Goal: Transaction & Acquisition: Purchase product/service

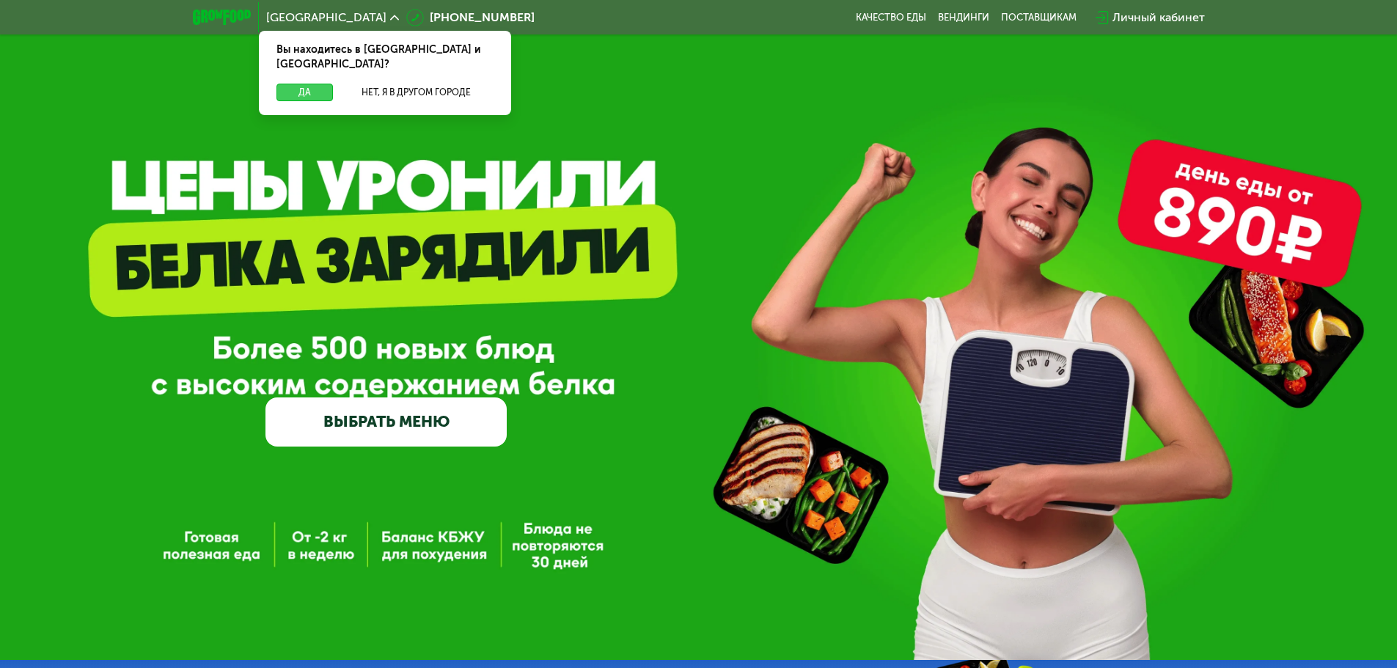
click at [300, 84] on button "Да" at bounding box center [304, 93] width 56 height 18
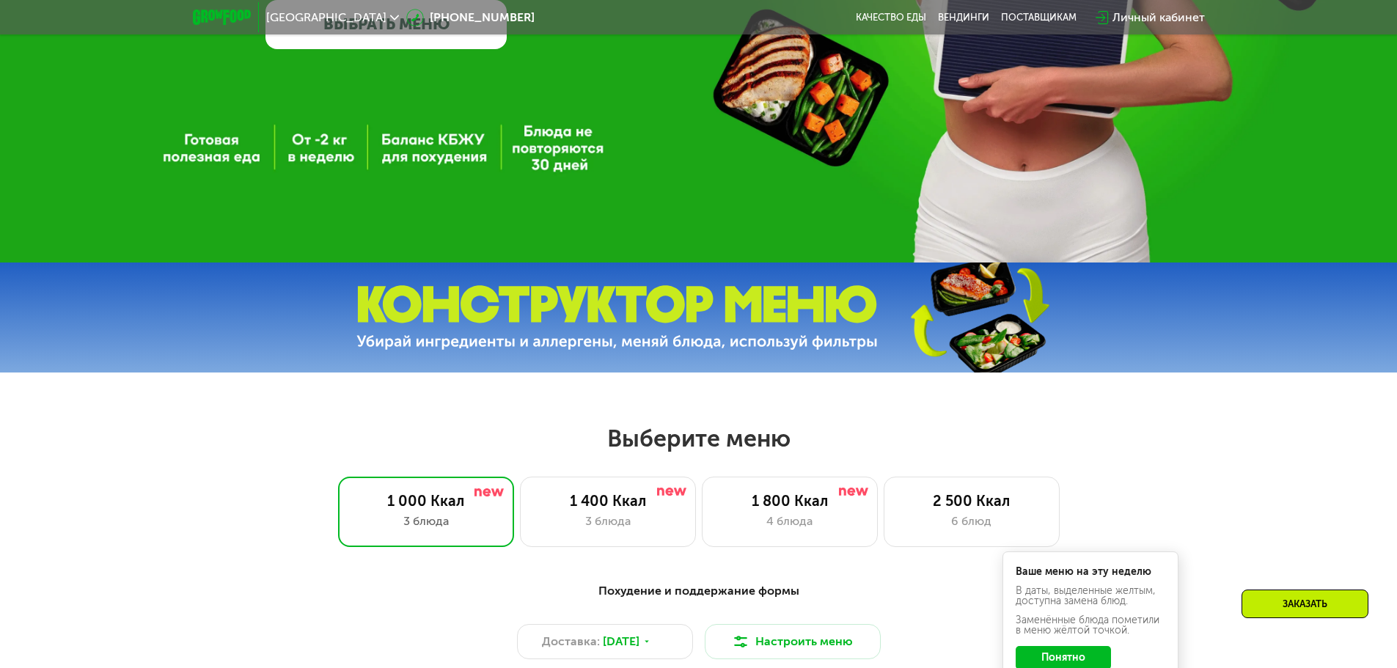
scroll to position [440, 0]
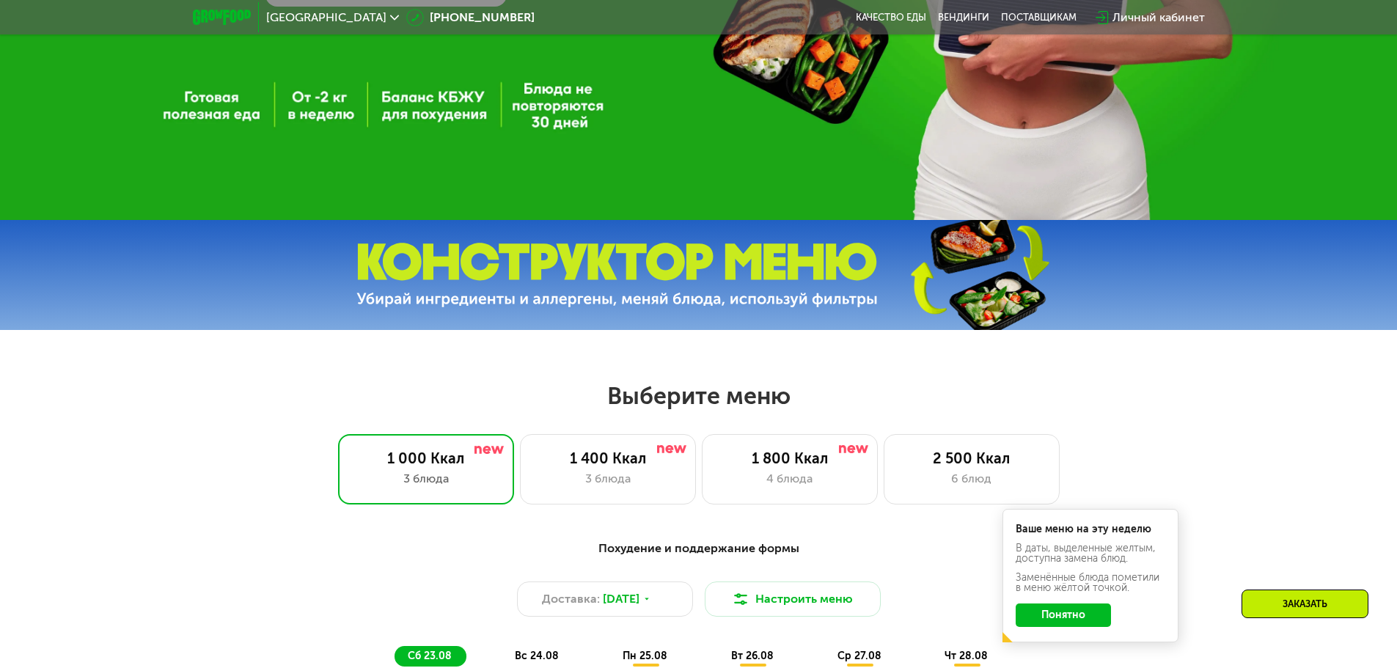
click at [1070, 619] on button "Понятно" at bounding box center [1062, 614] width 95 height 23
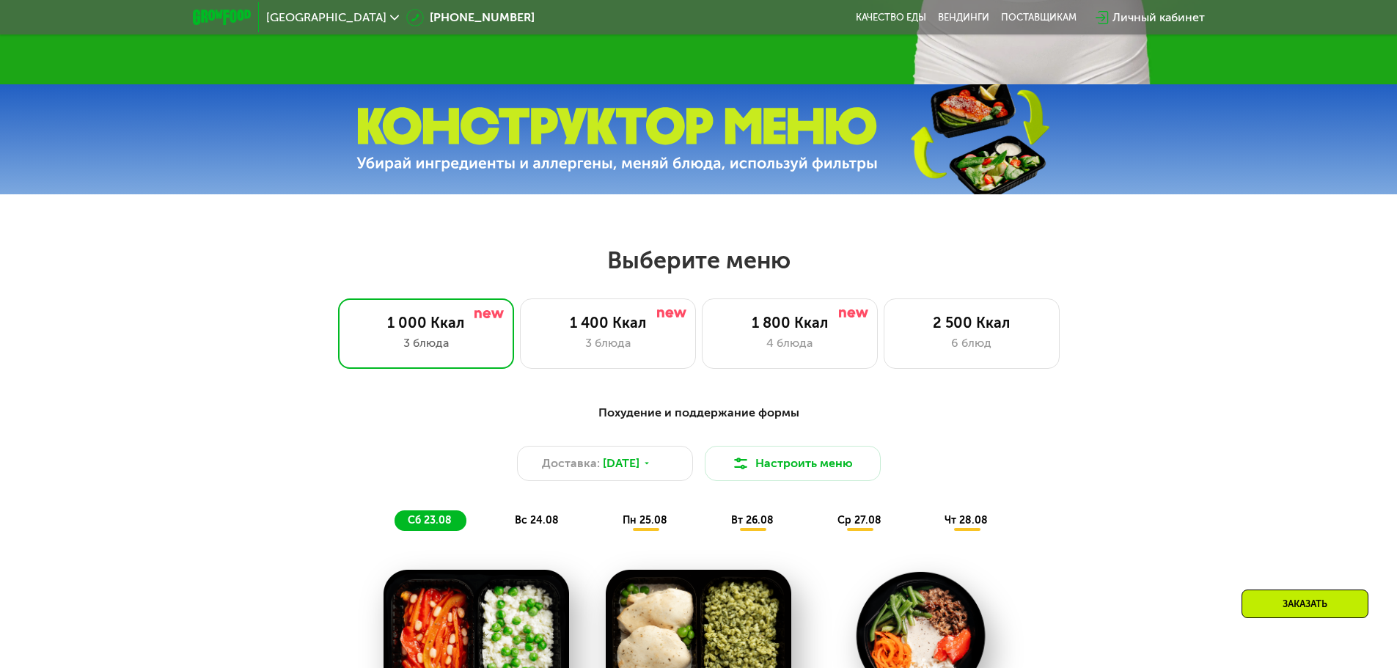
scroll to position [587, 0]
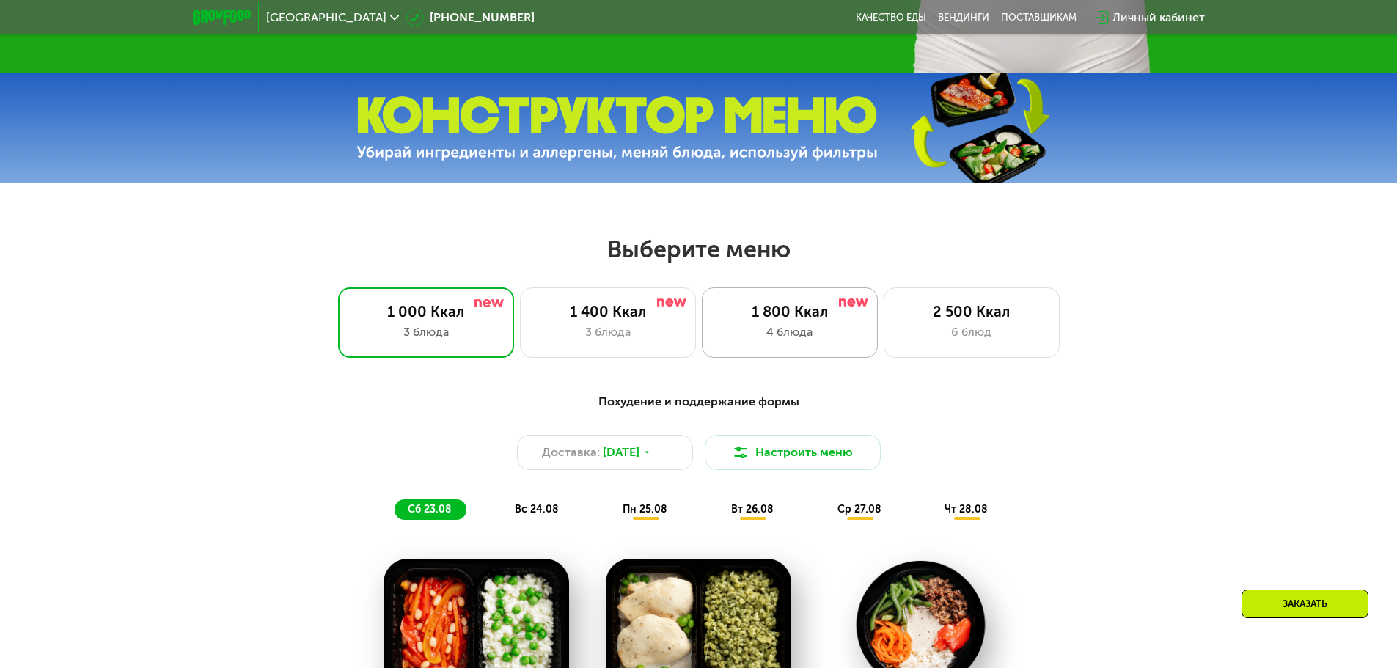
click at [787, 331] on div "4 блюда" at bounding box center [789, 332] width 145 height 18
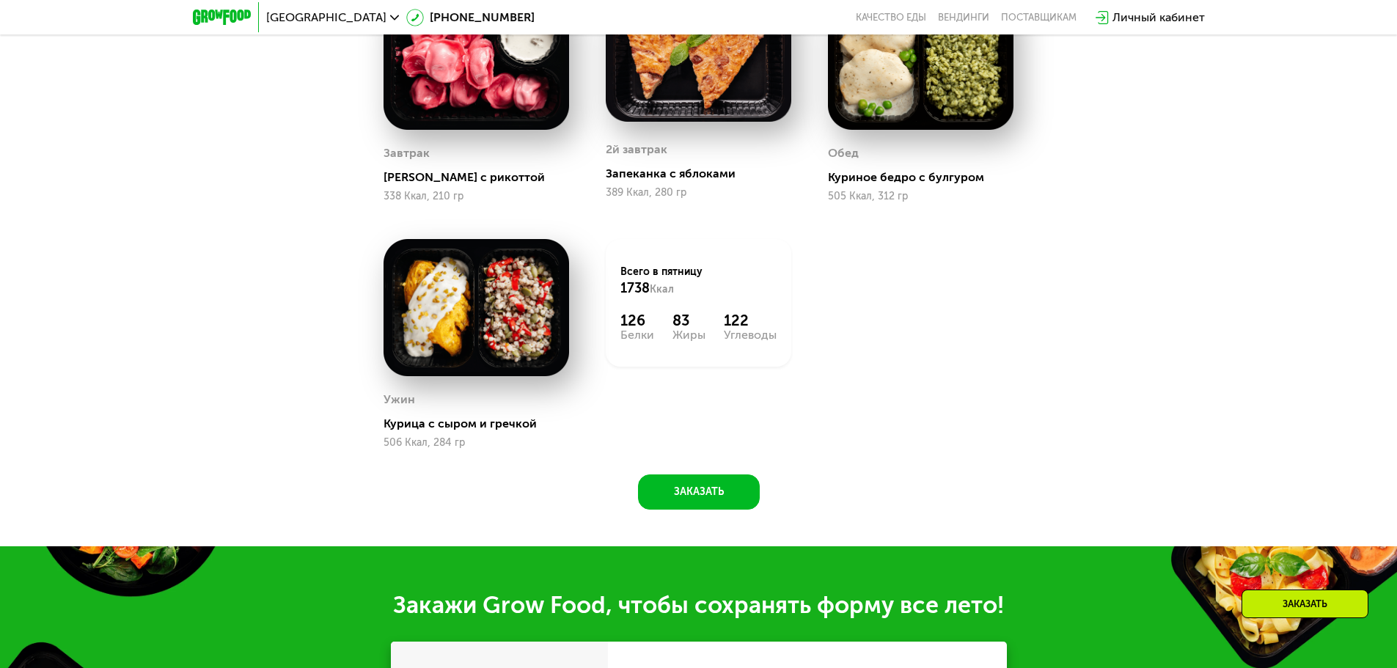
scroll to position [1173, 0]
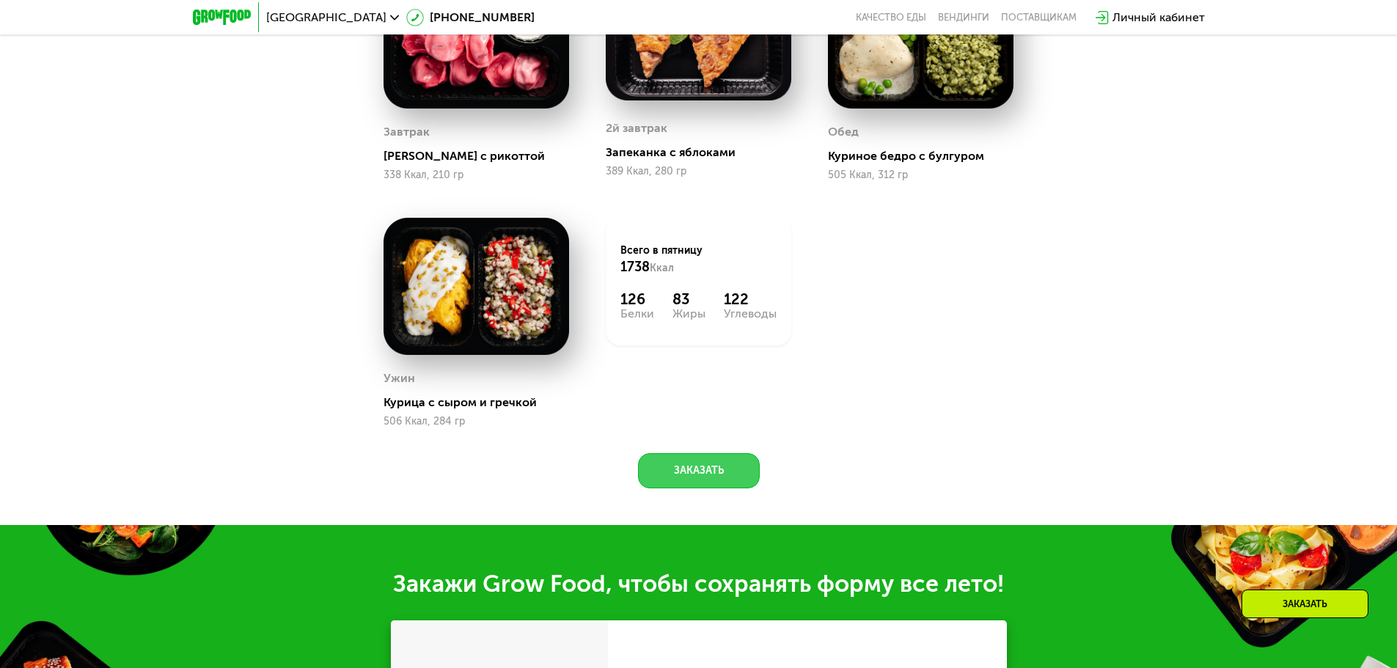
click at [727, 471] on button "Заказать" at bounding box center [699, 470] width 122 height 35
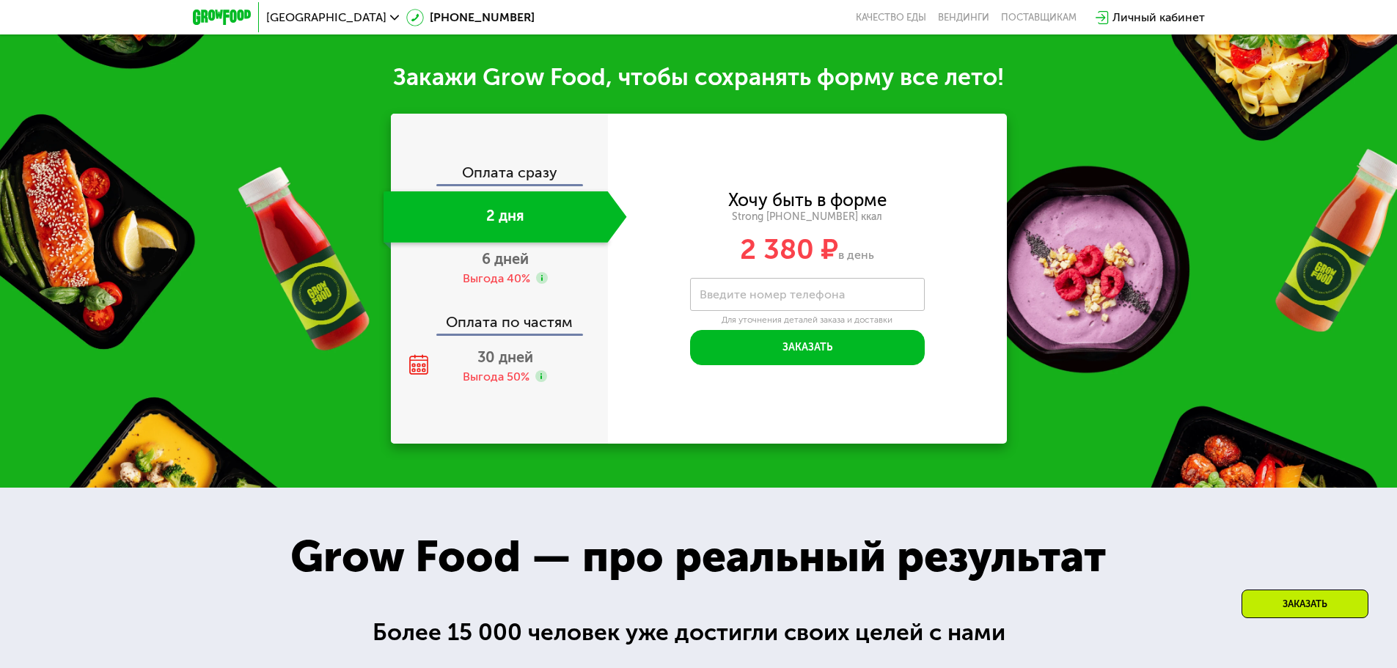
scroll to position [1703, 0]
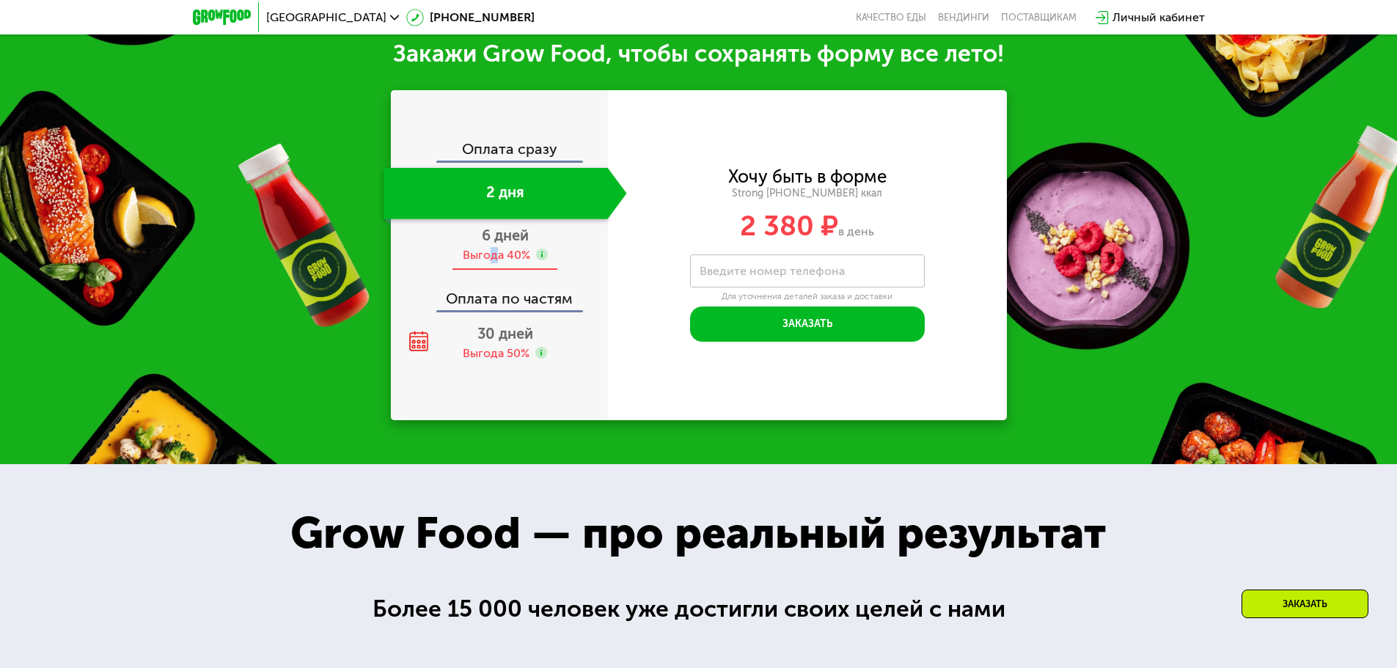
click at [492, 251] on div "Выгода 40%" at bounding box center [496, 255] width 67 height 16
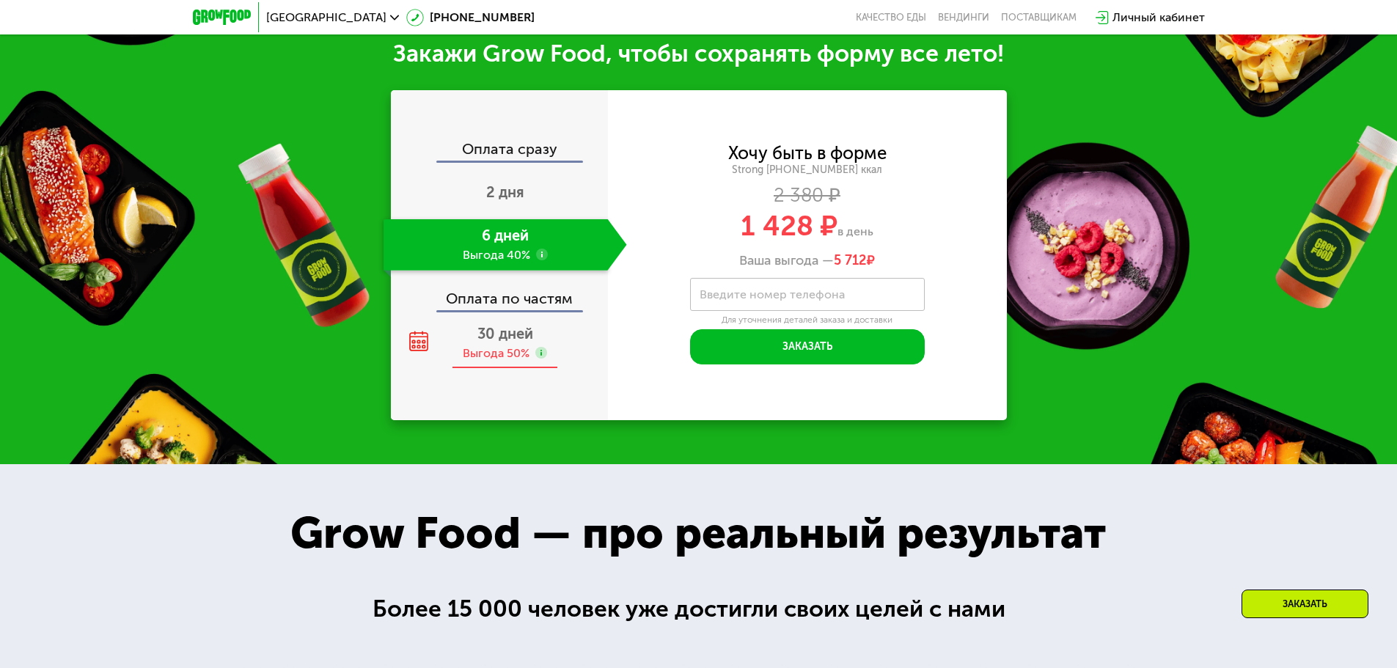
click at [508, 338] on span "30 дней" at bounding box center [505, 334] width 56 height 18
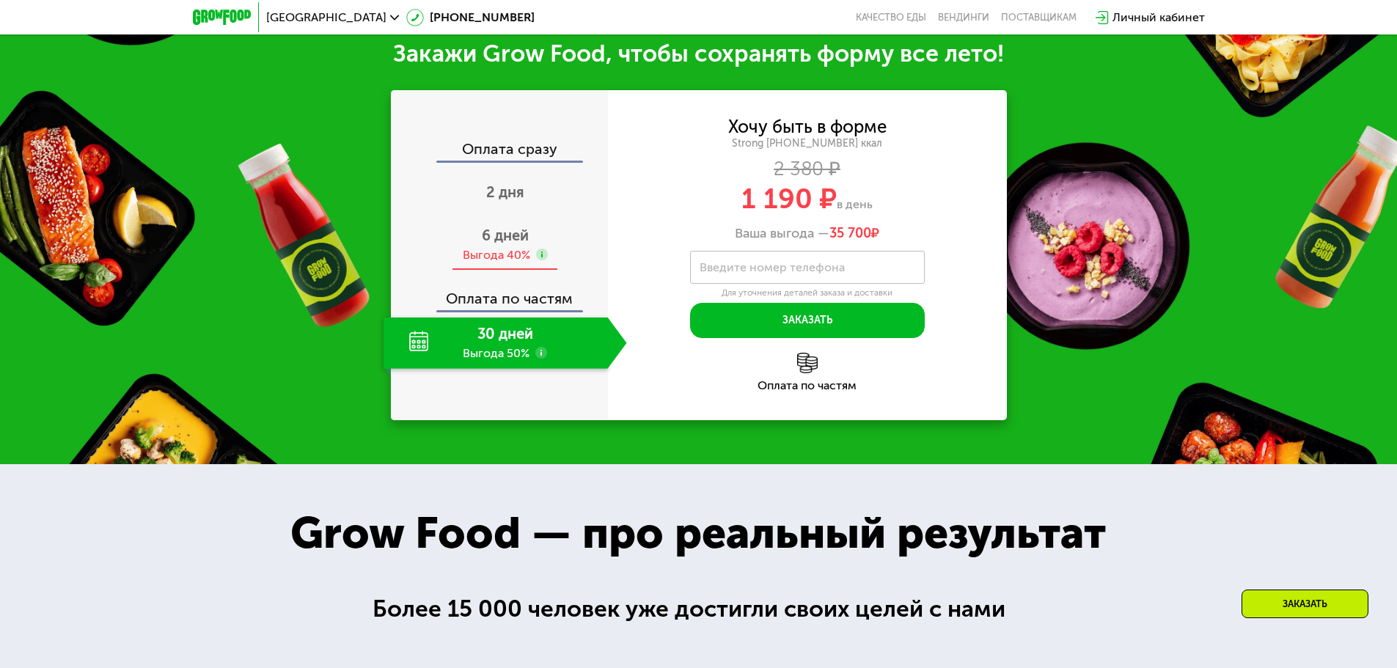
click at [504, 244] on span "6 дней" at bounding box center [505, 236] width 47 height 18
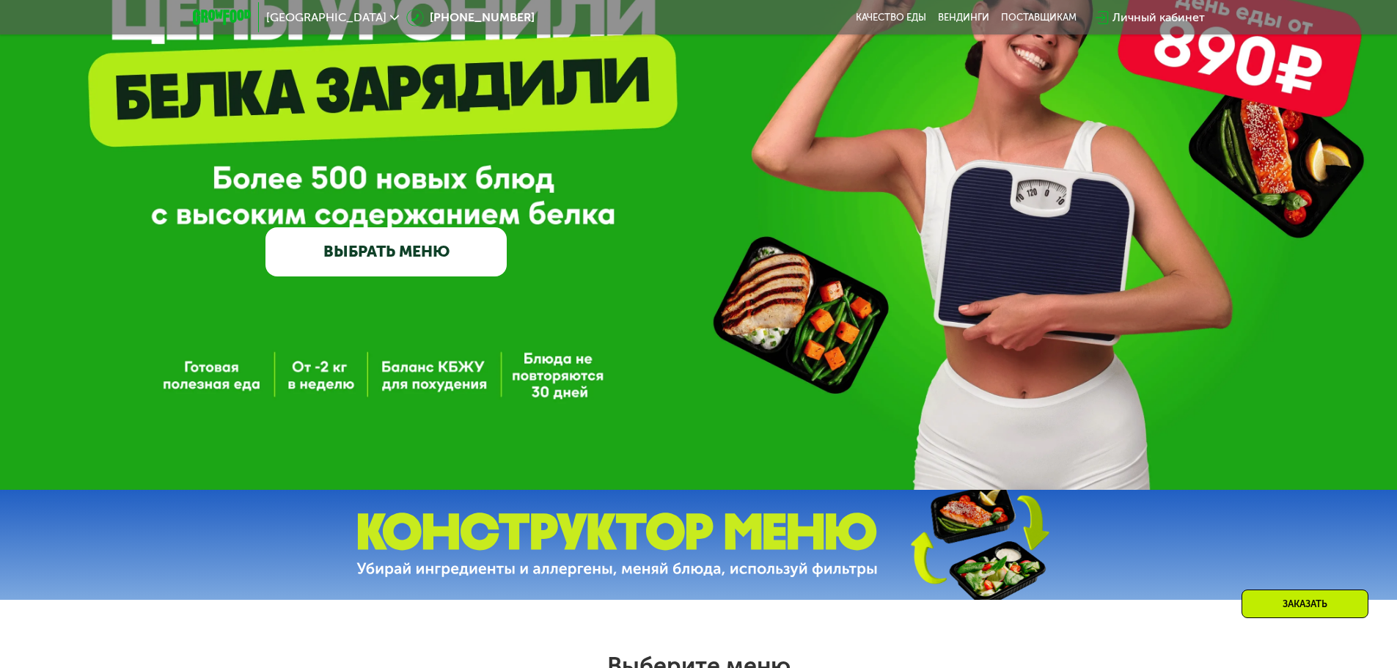
scroll to position [147, 0]
